Goal: Task Accomplishment & Management: Complete application form

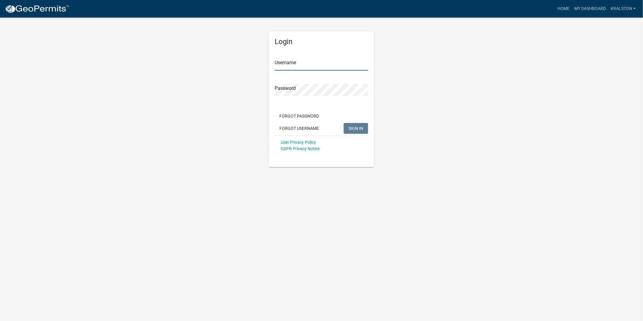
type input "kralston"
click at [357, 128] on span "SIGN IN" at bounding box center [356, 128] width 15 height 5
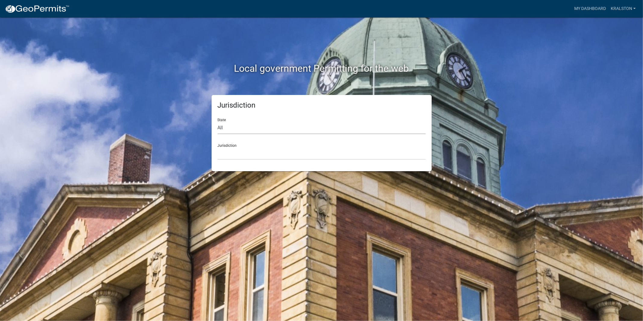
click at [260, 131] on select "All [US_STATE] [US_STATE] [US_STATE] [US_STATE] [US_STATE] [US_STATE] [US_STATE…" at bounding box center [322, 128] width 208 height 12
select select "[US_STATE]"
click at [218, 122] on select "All [US_STATE] [US_STATE] [US_STATE] [US_STATE] [US_STATE] [US_STATE] [US_STATE…" at bounding box center [322, 128] width 208 height 12
click at [246, 157] on select "[GEOGRAPHIC_DATA], [US_STATE][PERSON_NAME][GEOGRAPHIC_DATA], [US_STATE][PERSON_…" at bounding box center [322, 153] width 208 height 12
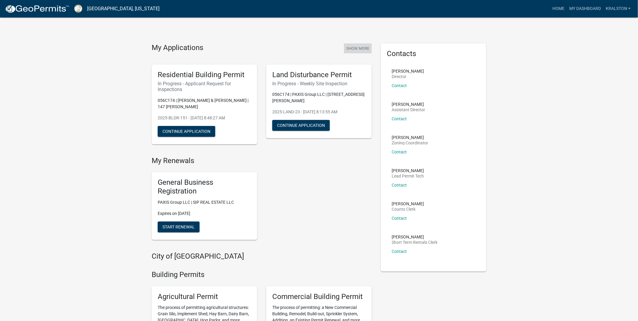
click at [369, 47] on button "Show More" at bounding box center [358, 48] width 28 height 10
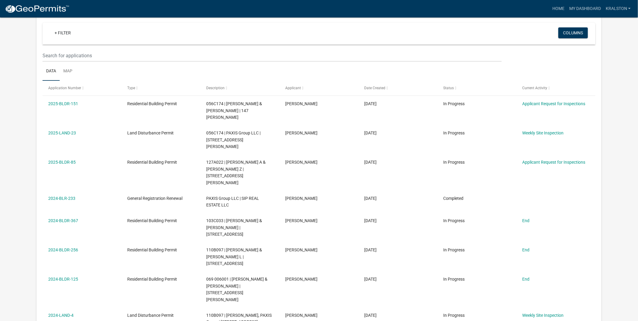
scroll to position [71, 0]
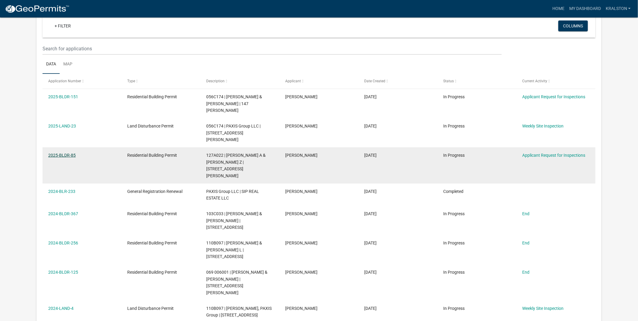
click at [58, 153] on link "2025-BLDR-85" at bounding box center [61, 155] width 27 height 5
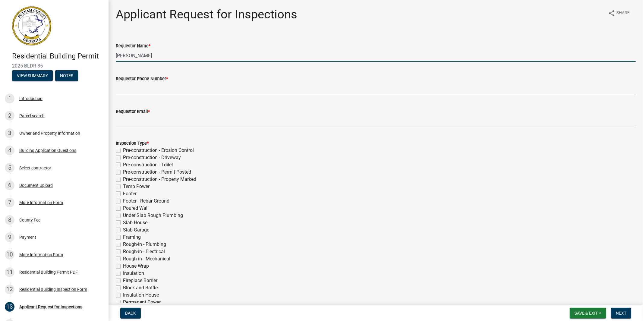
click at [164, 52] on input "[PERSON_NAME]" at bounding box center [376, 55] width 520 height 12
type input "[PERSON_NAME]"
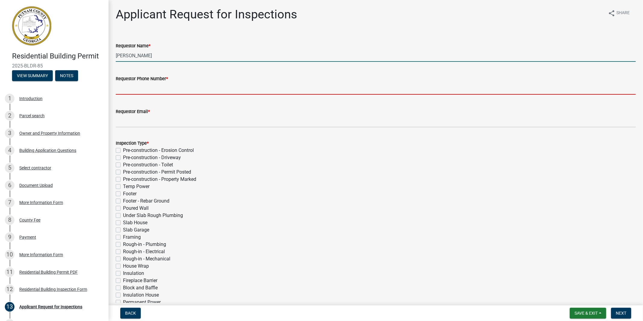
click at [148, 87] on input "Requestor Phone Number *" at bounding box center [376, 88] width 520 height 12
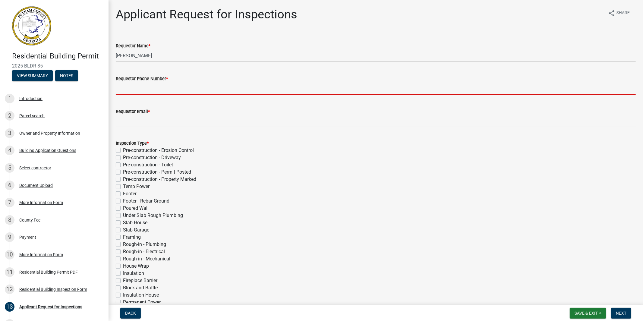
paste input "‭[PHONE_NUMBER]‬"
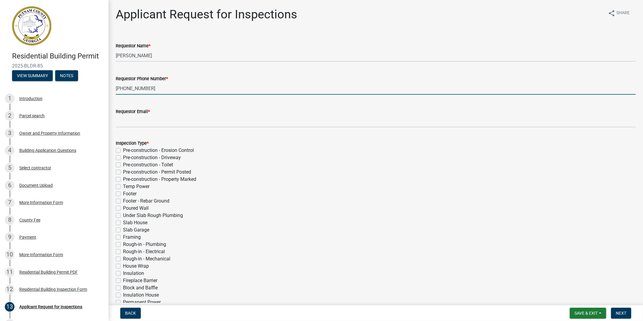
type input "‭[PHONE_NUMBER]‬"
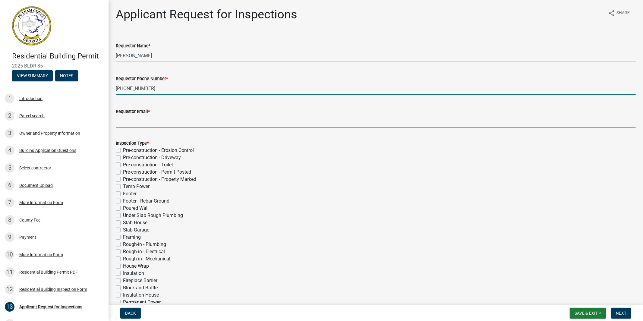
click at [138, 125] on input "Requestor Email *" at bounding box center [376, 121] width 520 height 12
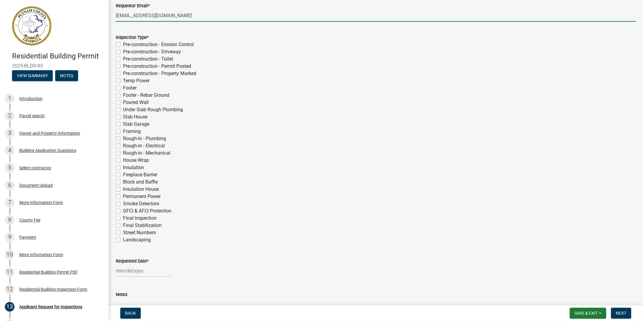
scroll to position [111, 0]
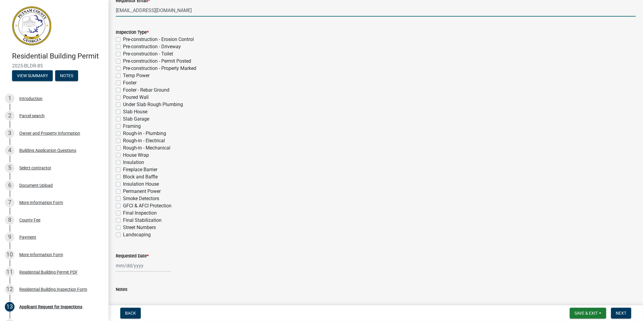
type input "[EMAIL_ADDRESS][DOMAIN_NAME]"
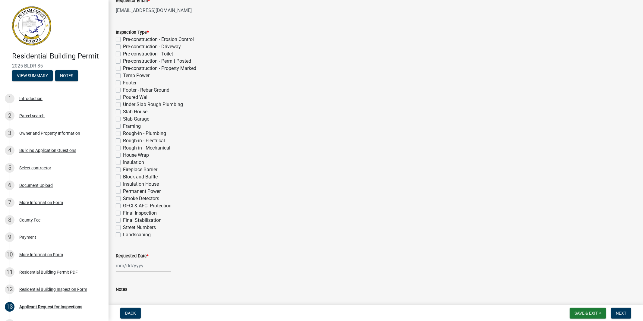
click at [123, 191] on label "Permanent Power" at bounding box center [142, 191] width 38 height 7
click at [123, 191] on input "Permanent Power" at bounding box center [125, 190] width 4 height 4
checkbox input "true"
checkbox input "false"
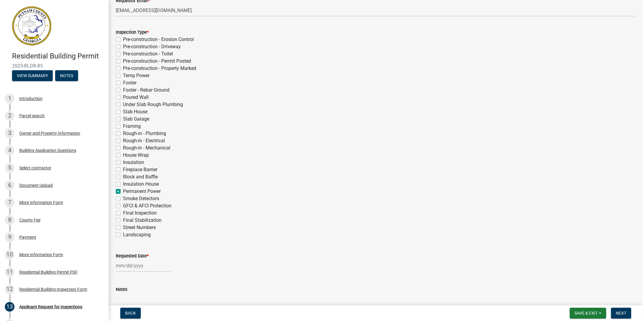
checkbox input "false"
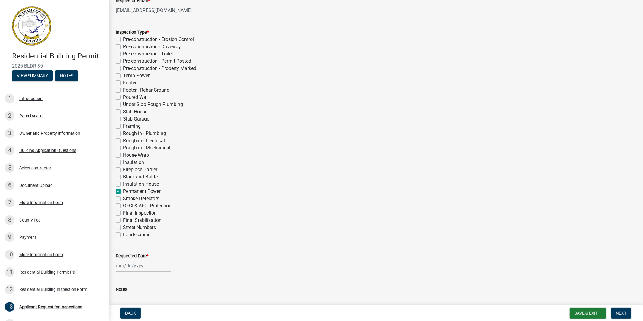
checkbox input "false"
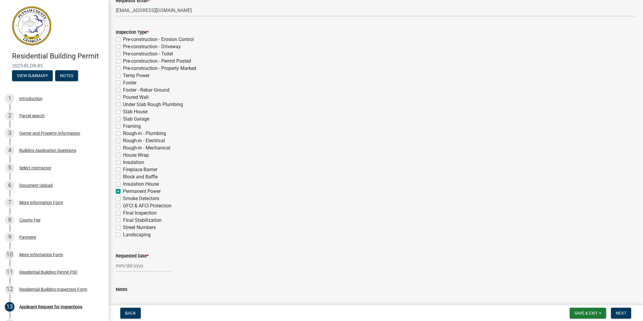
checkbox input "false"
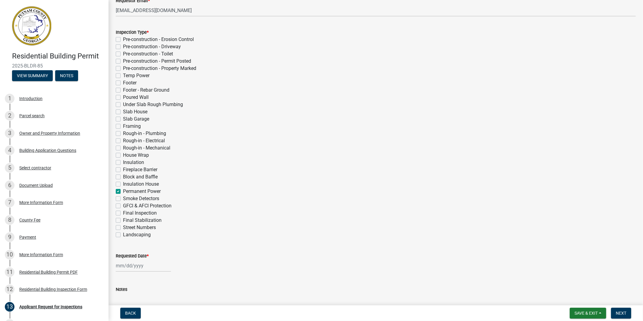
checkbox input "false"
checkbox input "true"
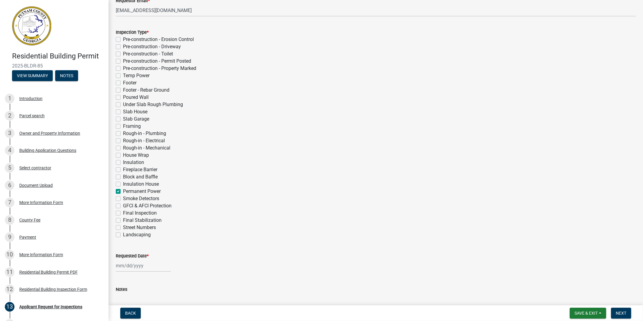
checkbox input "false"
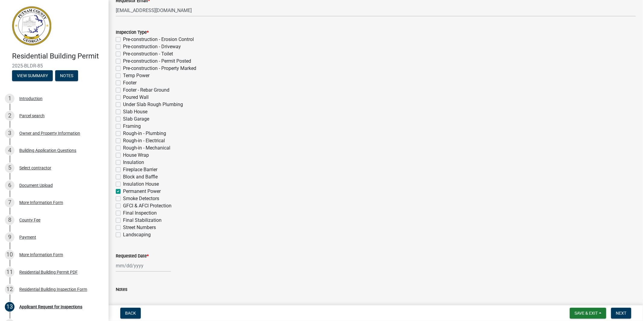
checkbox input "false"
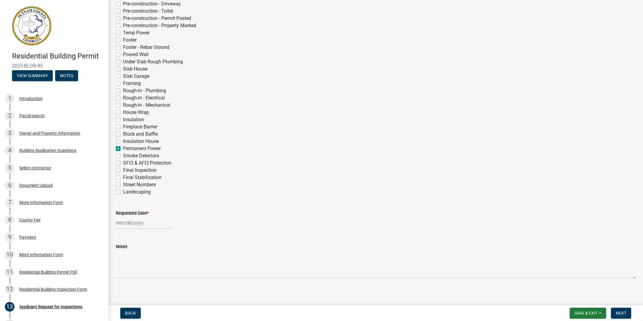
scroll to position [157, 0]
click at [139, 219] on div at bounding box center [143, 219] width 55 height 12
select select "9"
select select "2025"
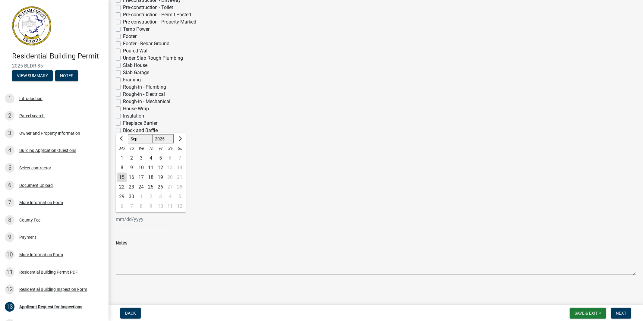
click at [123, 177] on div "15" at bounding box center [122, 178] width 10 height 10
type input "[DATE]"
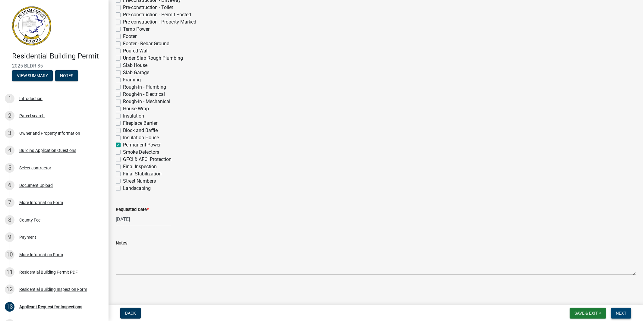
click at [625, 311] on span "Next" at bounding box center [621, 313] width 11 height 5
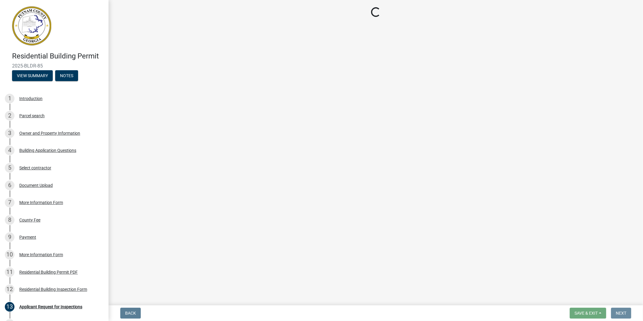
scroll to position [0, 0]
